Goal: Task Accomplishment & Management: Manage account settings

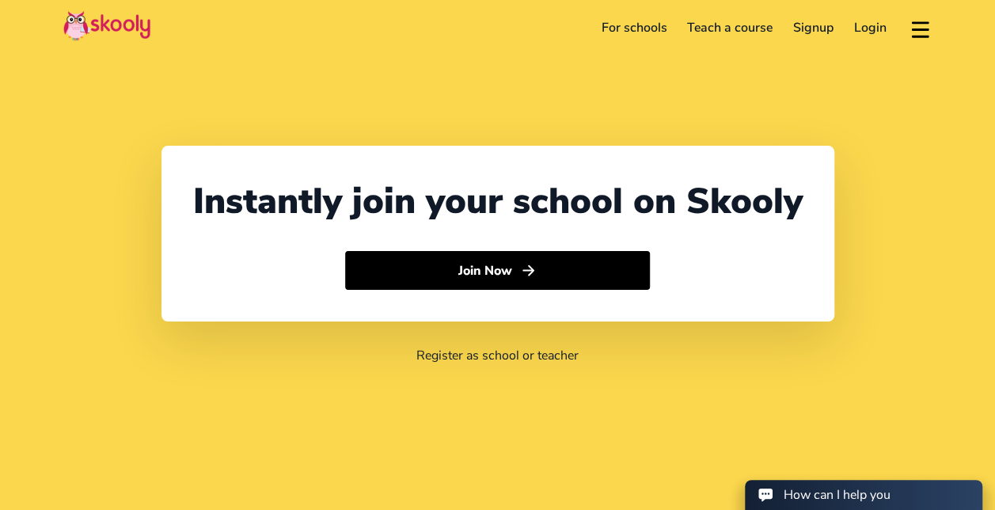
select select "62"
select select "[GEOGRAPHIC_DATA]"
select select "[GEOGRAPHIC_DATA]/[GEOGRAPHIC_DATA]"
click at [863, 27] on link "Login" at bounding box center [870, 27] width 53 height 25
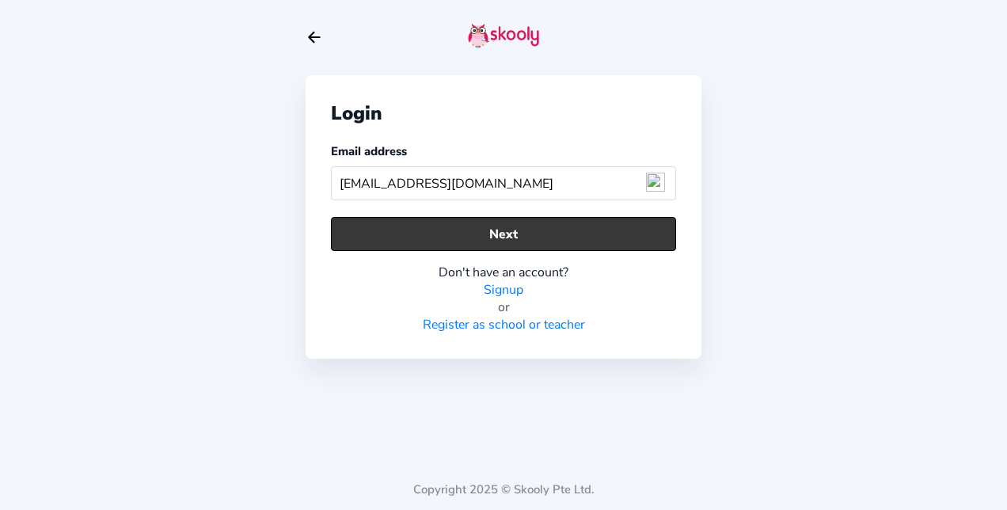
type input "[EMAIL_ADDRESS][DOMAIN_NAME]"
click at [530, 227] on button "Next" at bounding box center [503, 234] width 345 height 34
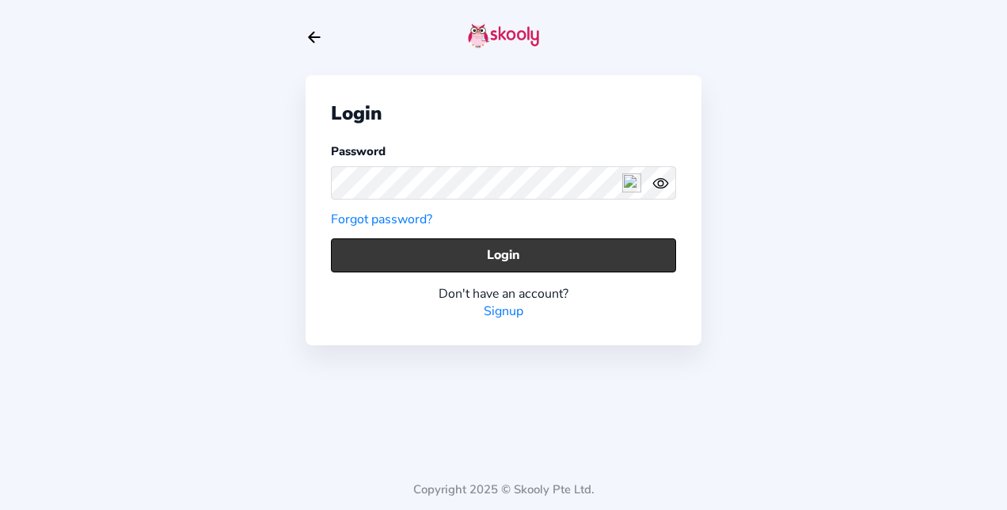
click at [527, 250] on button "Login" at bounding box center [503, 255] width 345 height 34
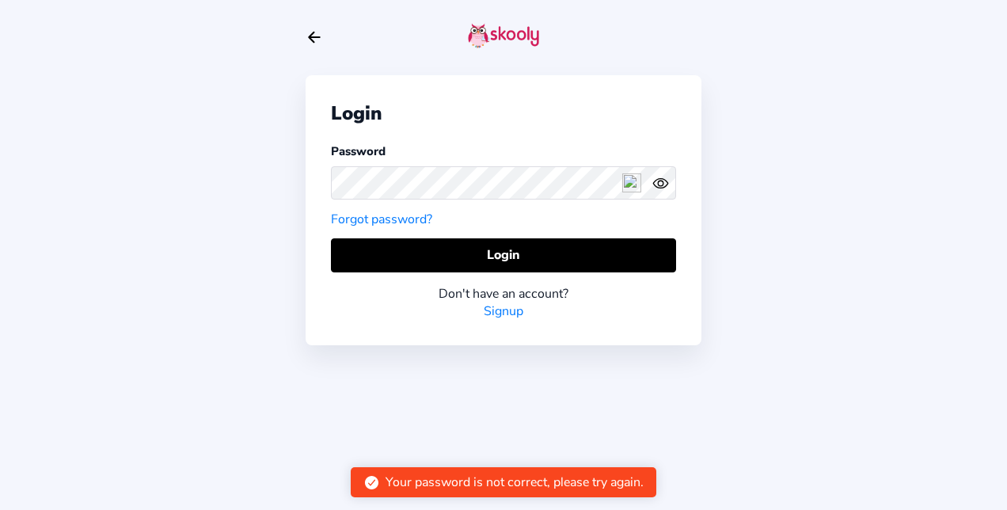
click at [660, 178] on icon "eye outline" at bounding box center [660, 182] width 14 height 9
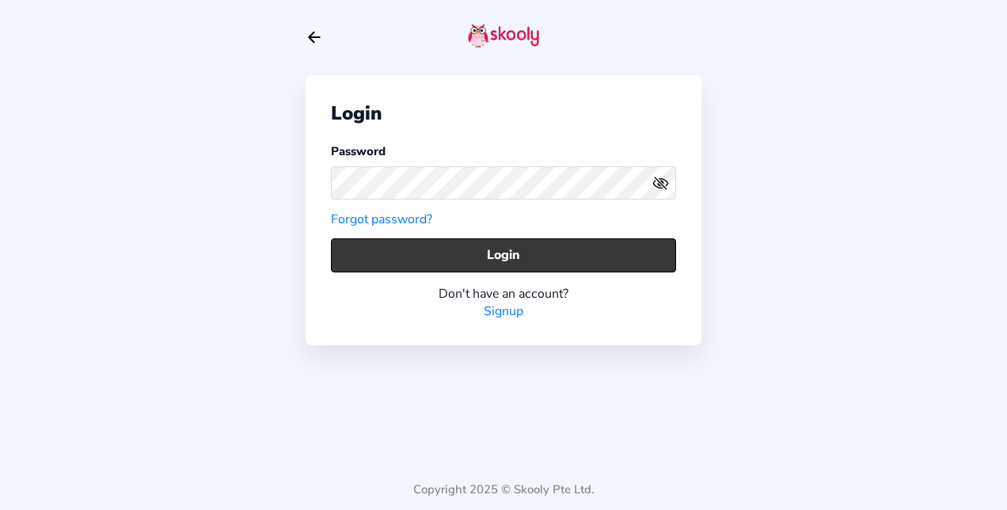
click at [518, 248] on button "Login" at bounding box center [503, 255] width 345 height 34
